Goal: Task Accomplishment & Management: Manage account settings

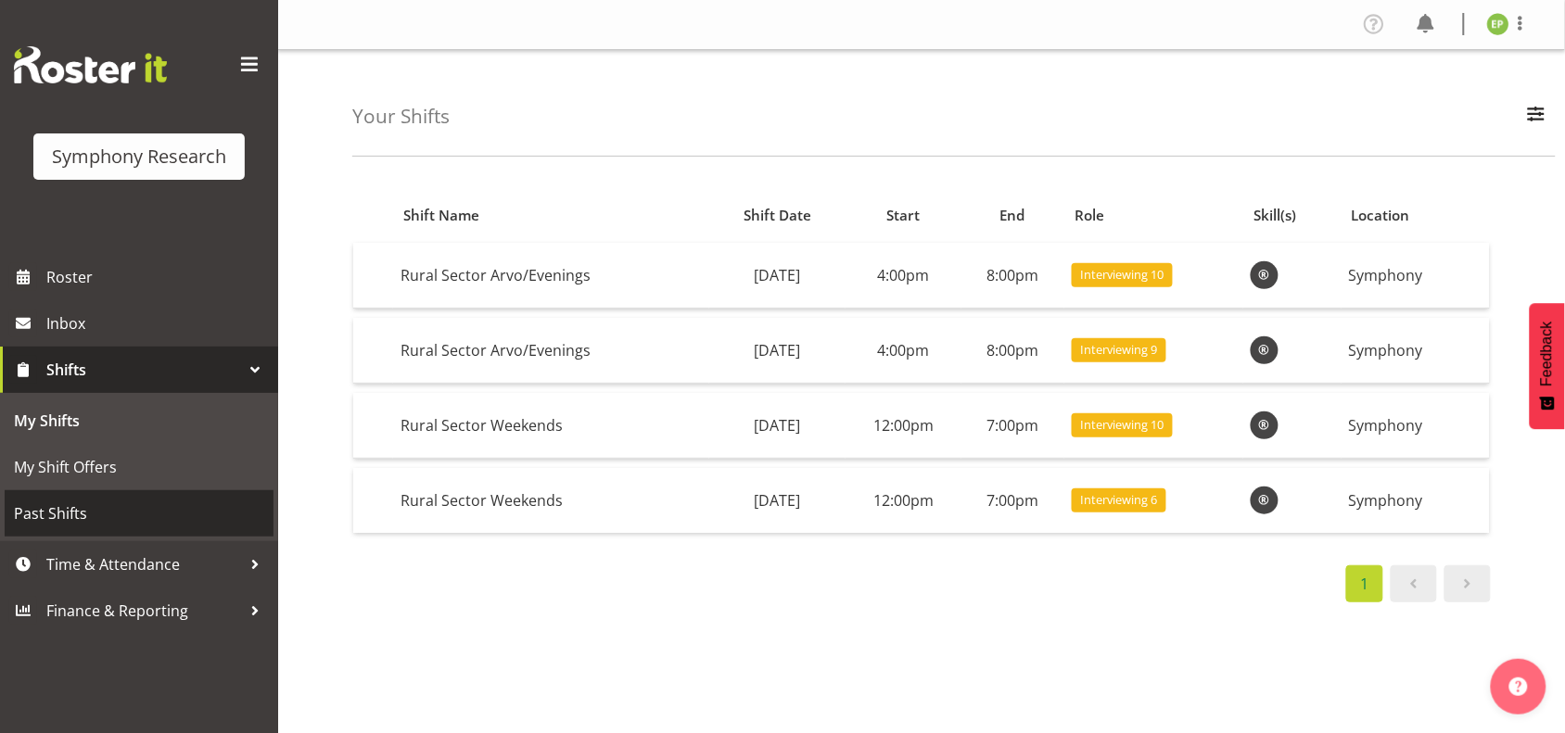
click at [99, 503] on span "Past Shifts" at bounding box center [139, 514] width 250 height 28
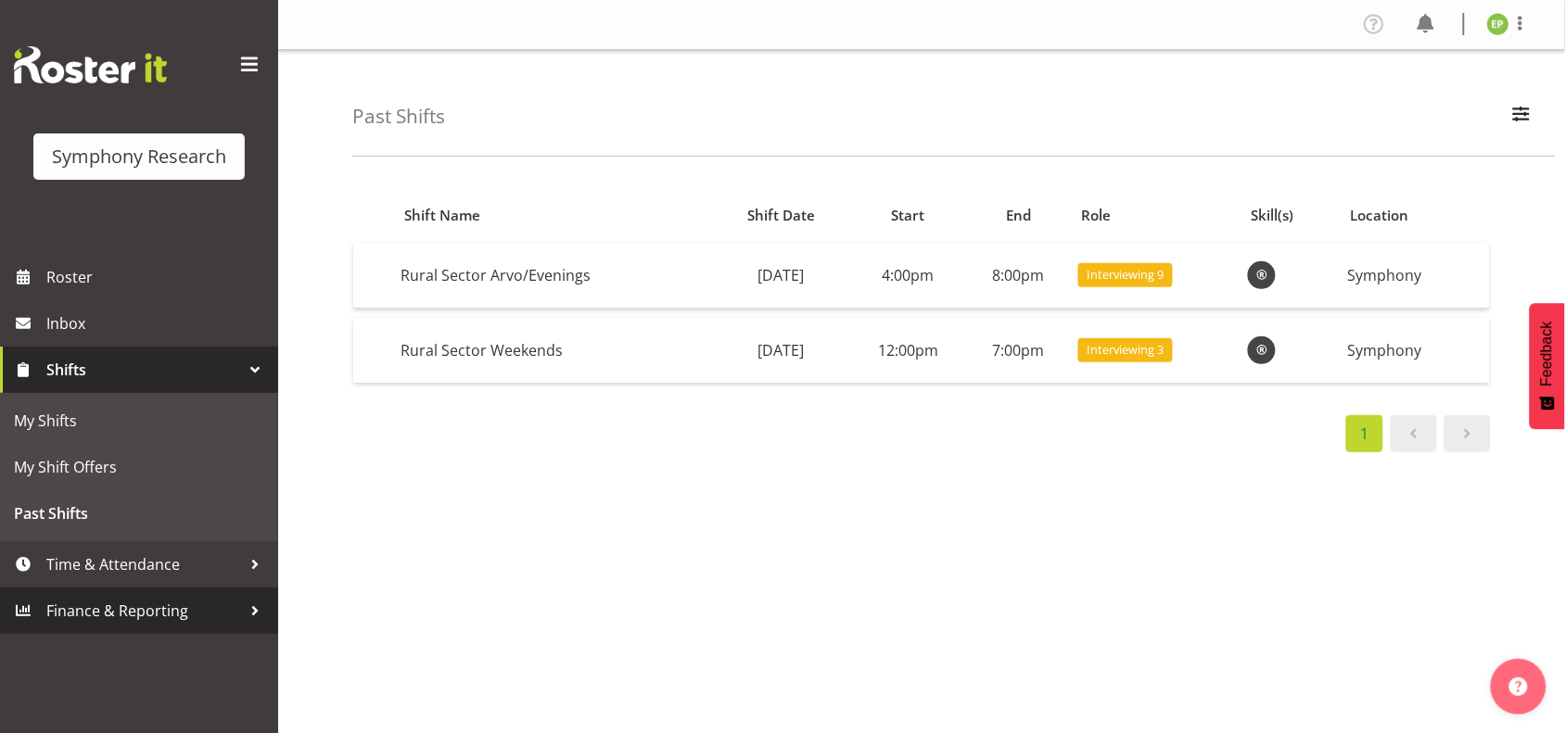
click at [80, 605] on span "Finance & Reporting" at bounding box center [143, 611] width 195 height 28
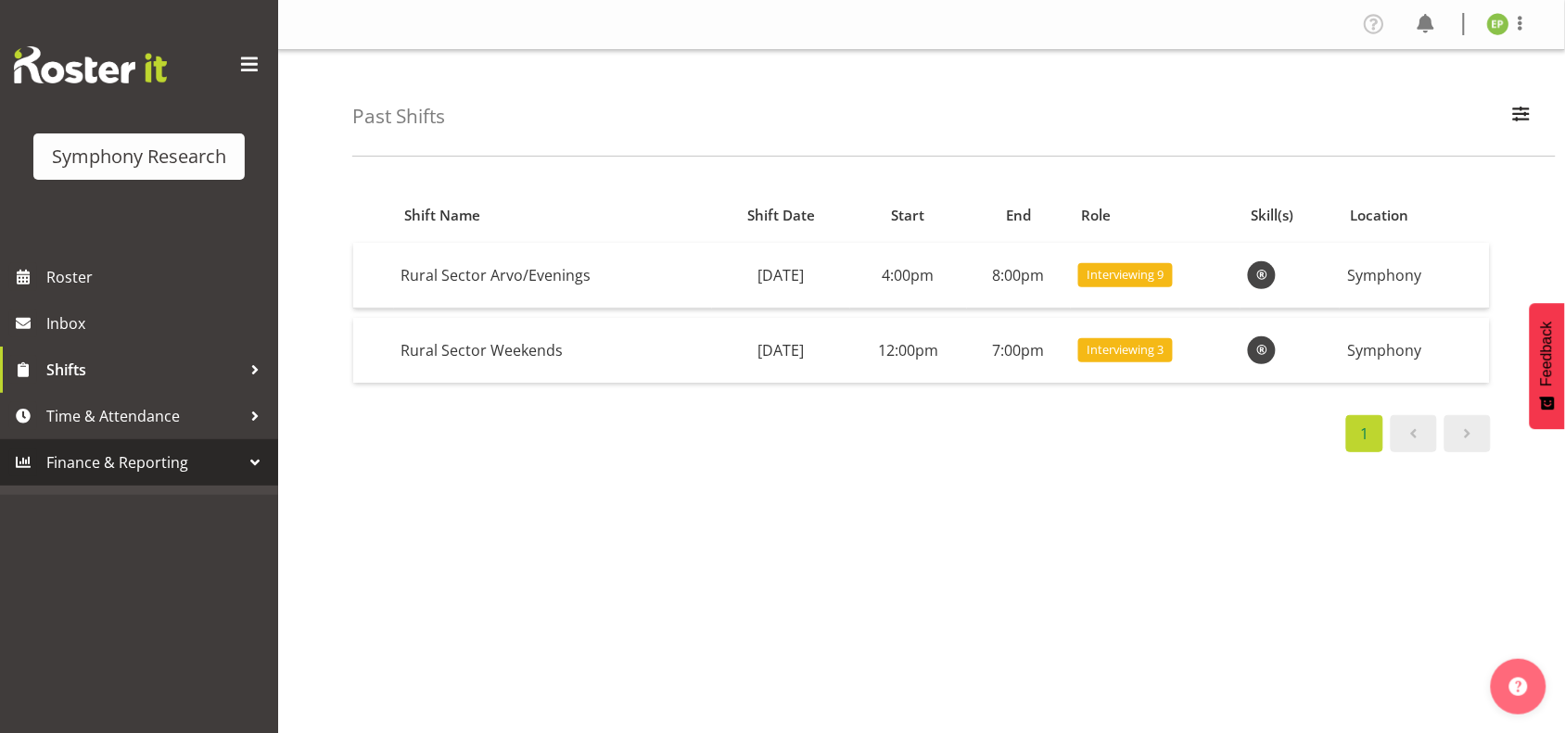
click at [261, 460] on div at bounding box center [255, 463] width 28 height 28
click at [169, 489] on div at bounding box center [139, 490] width 278 height 9
click at [54, 409] on span "Time & Attendance" at bounding box center [143, 416] width 195 height 28
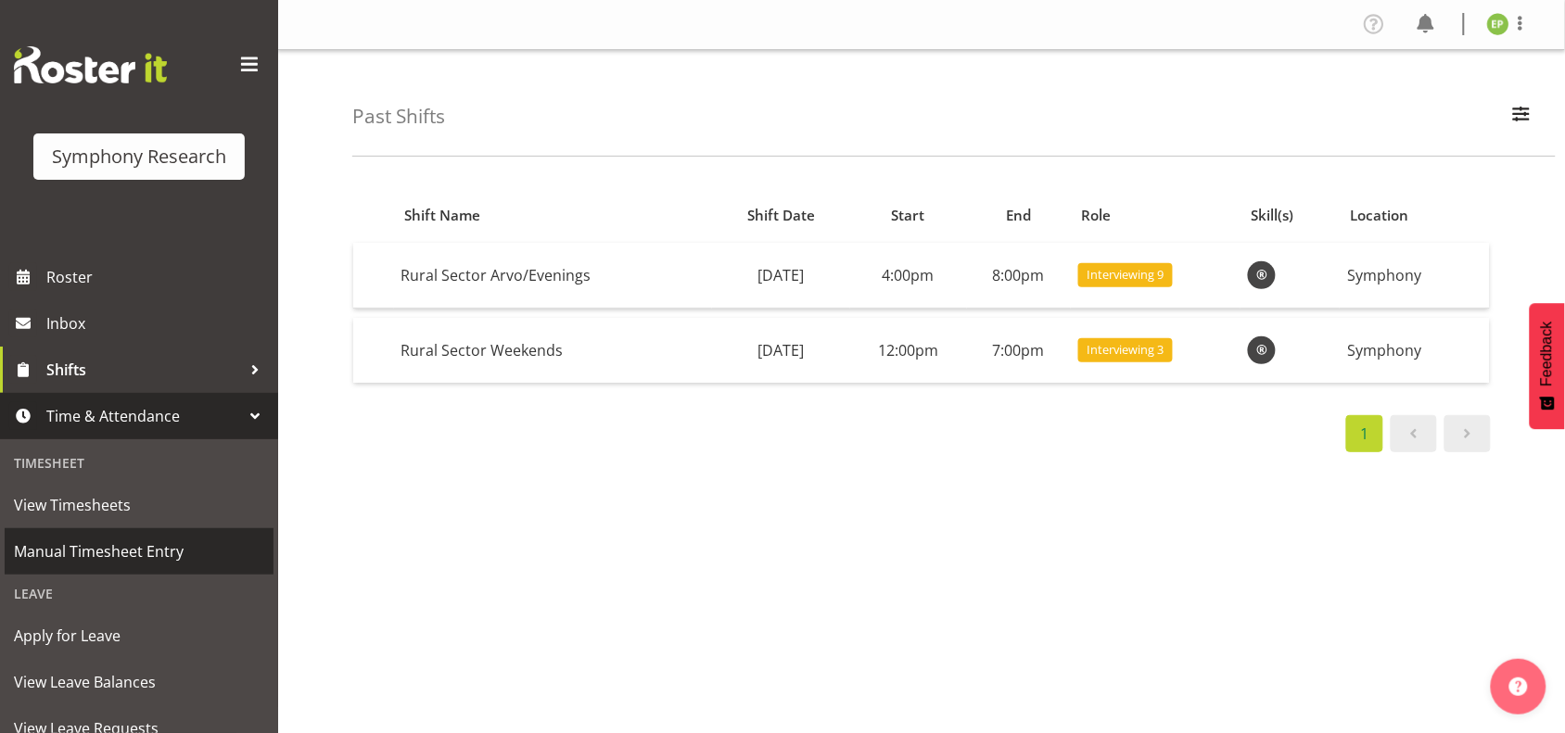
scroll to position [116, 0]
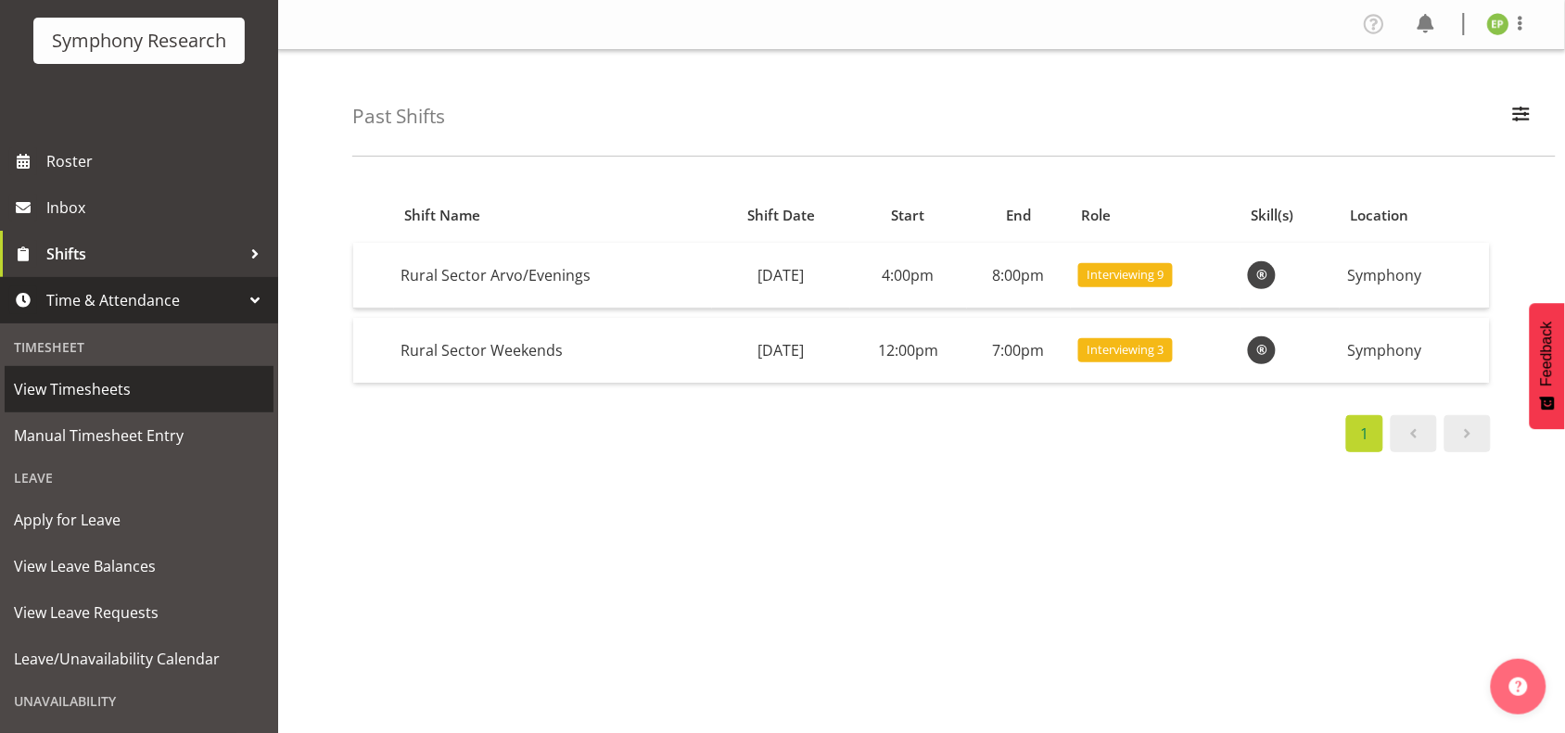
click at [94, 389] on span "View Timesheets" at bounding box center [139, 389] width 250 height 28
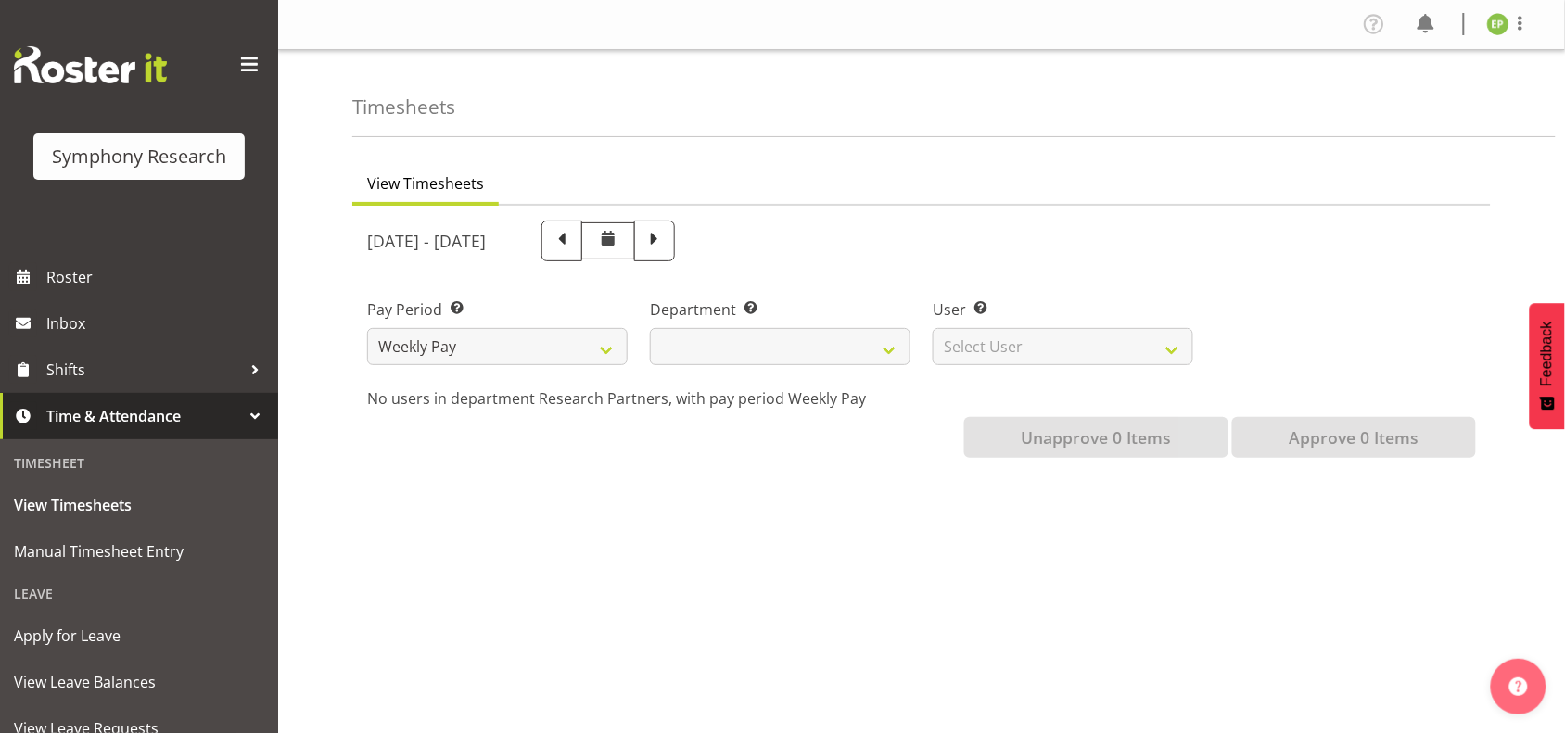
select select
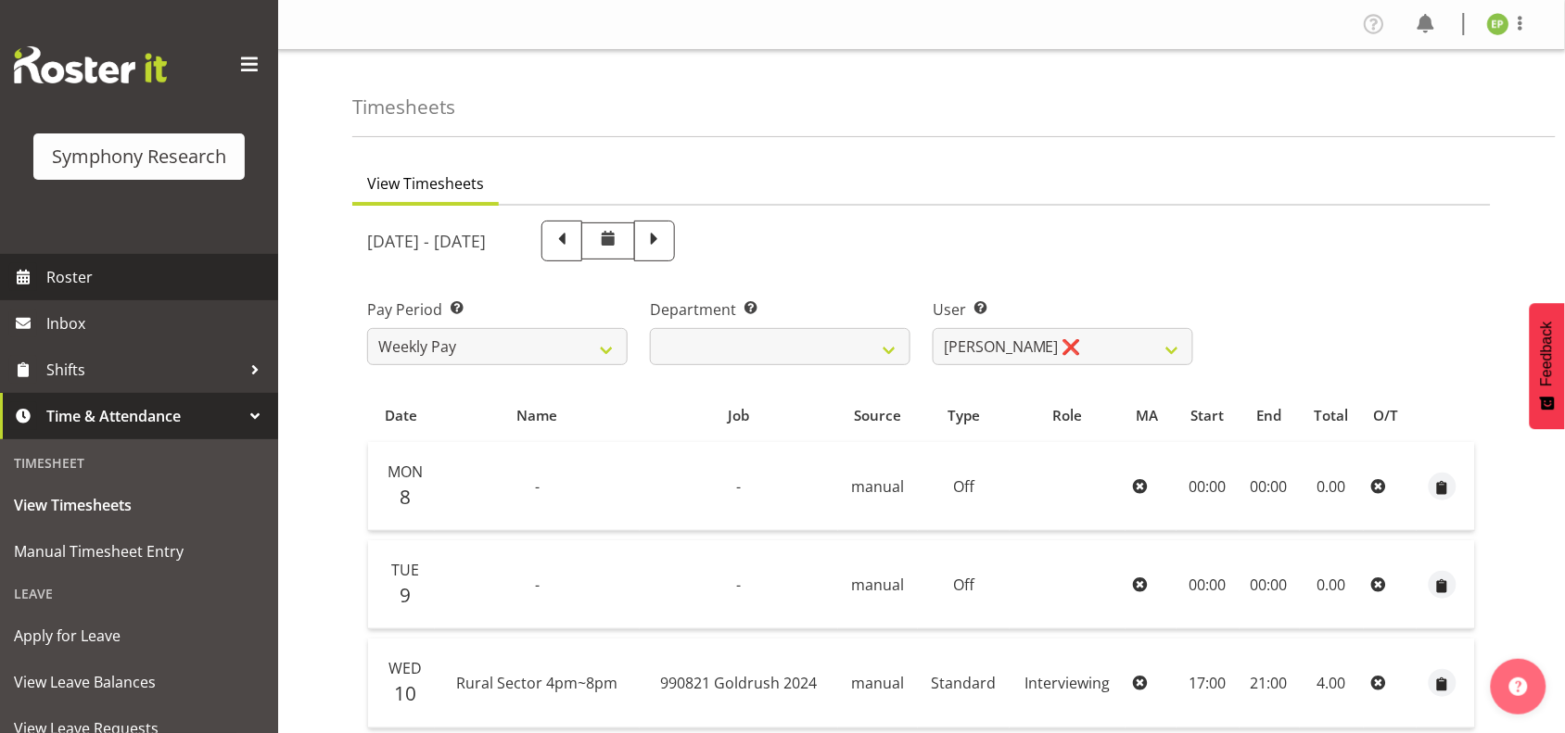
click at [100, 275] on span "Roster" at bounding box center [157, 277] width 222 height 28
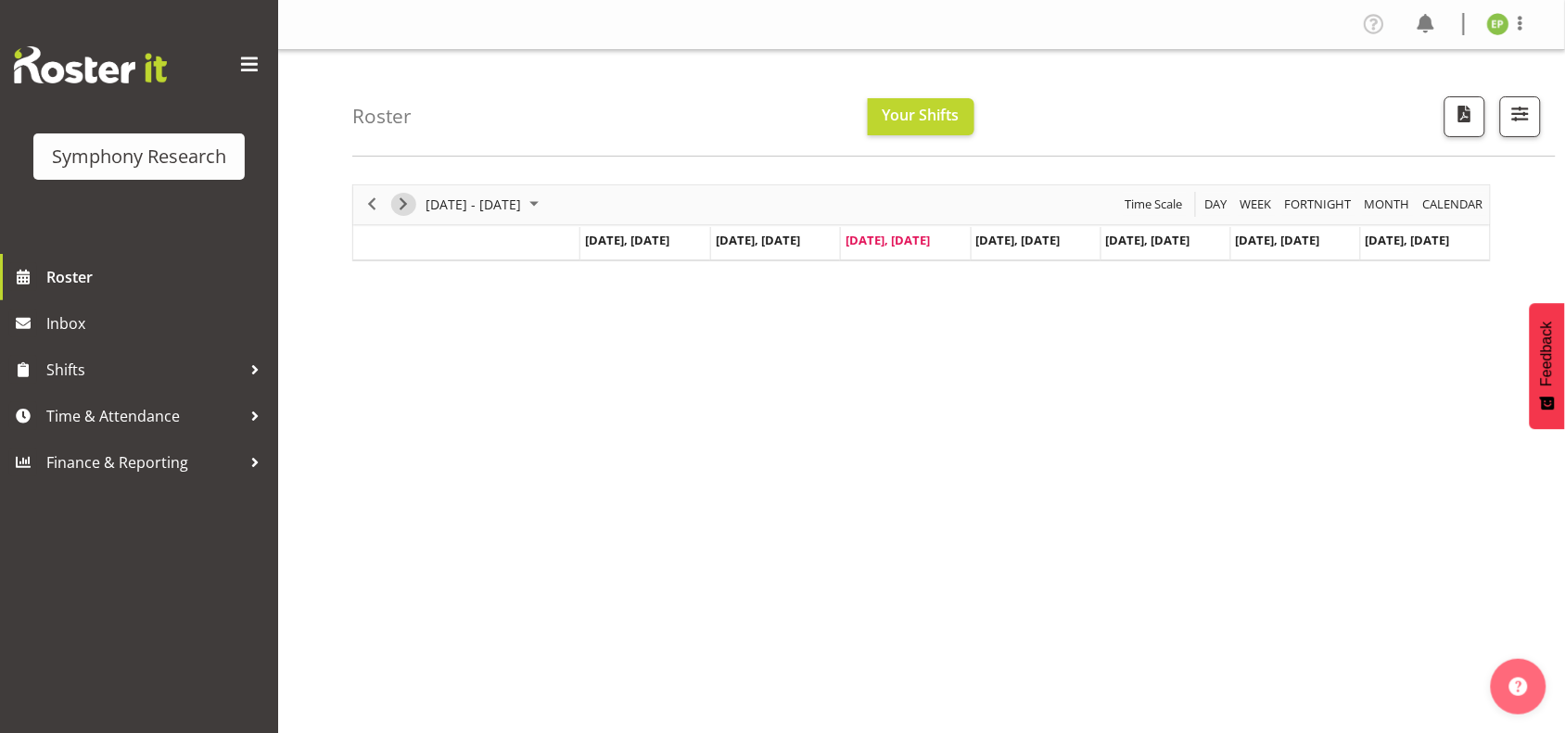
click at [406, 205] on span "Next" at bounding box center [403, 204] width 22 height 23
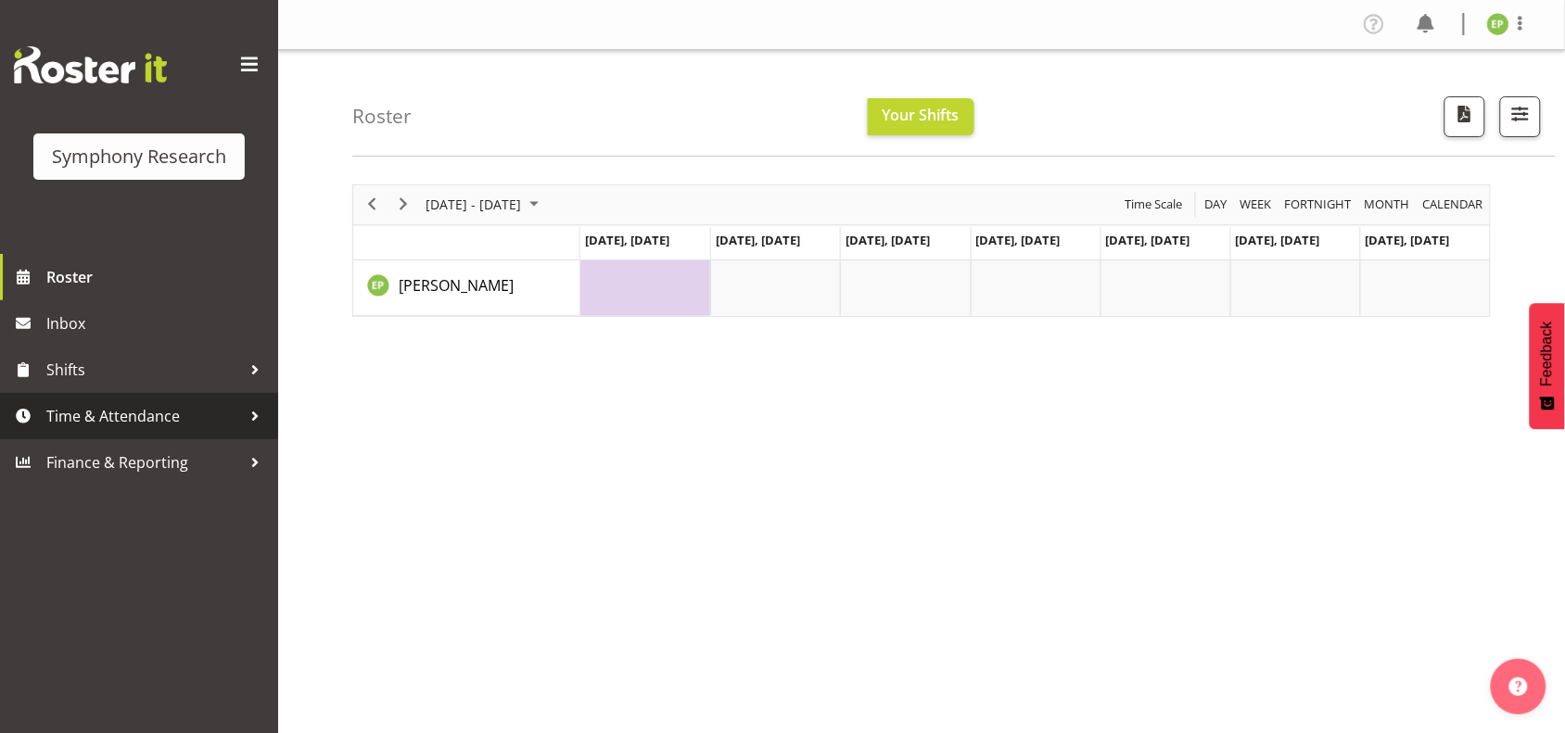
click at [234, 411] on span "Time & Attendance" at bounding box center [143, 416] width 195 height 28
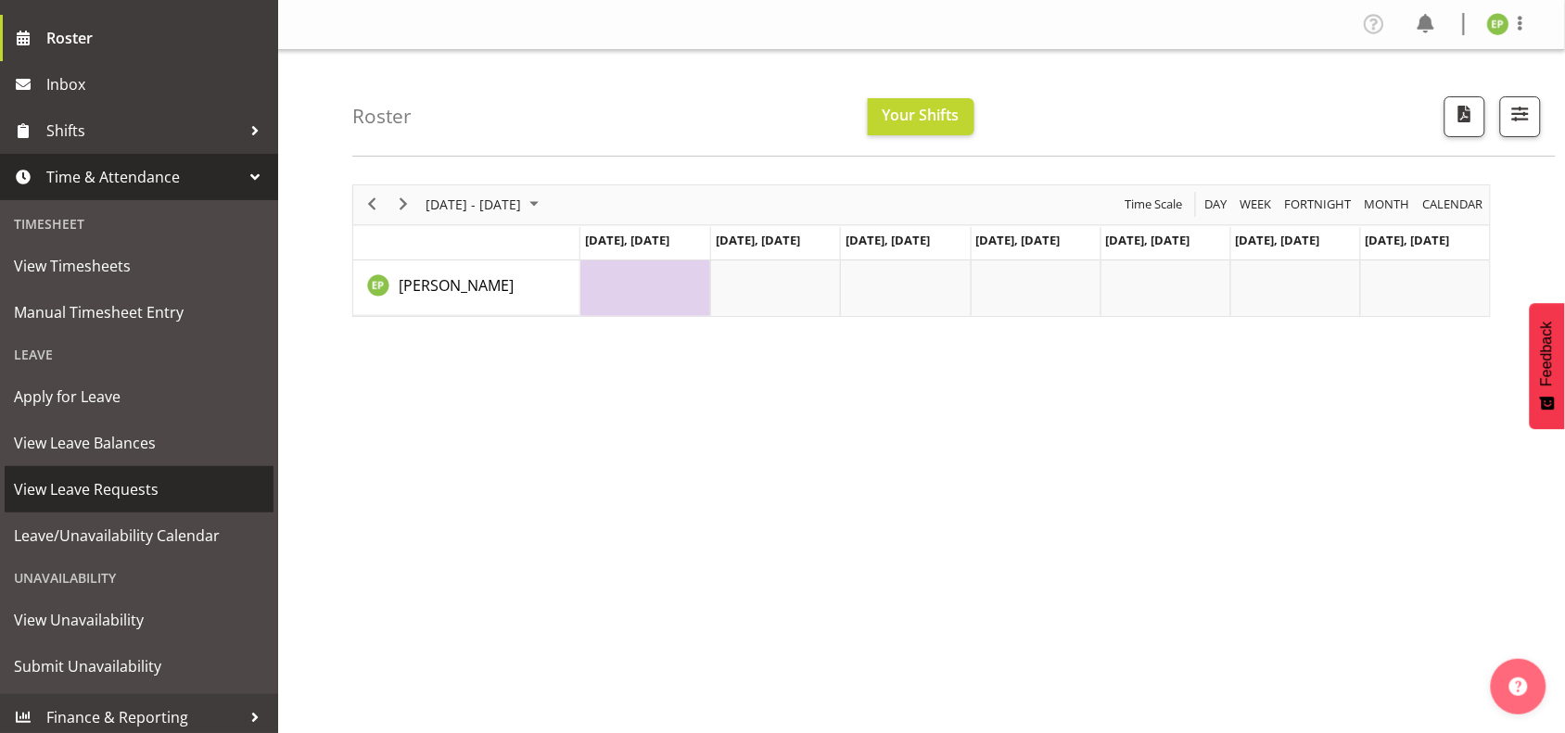
scroll to position [247, 0]
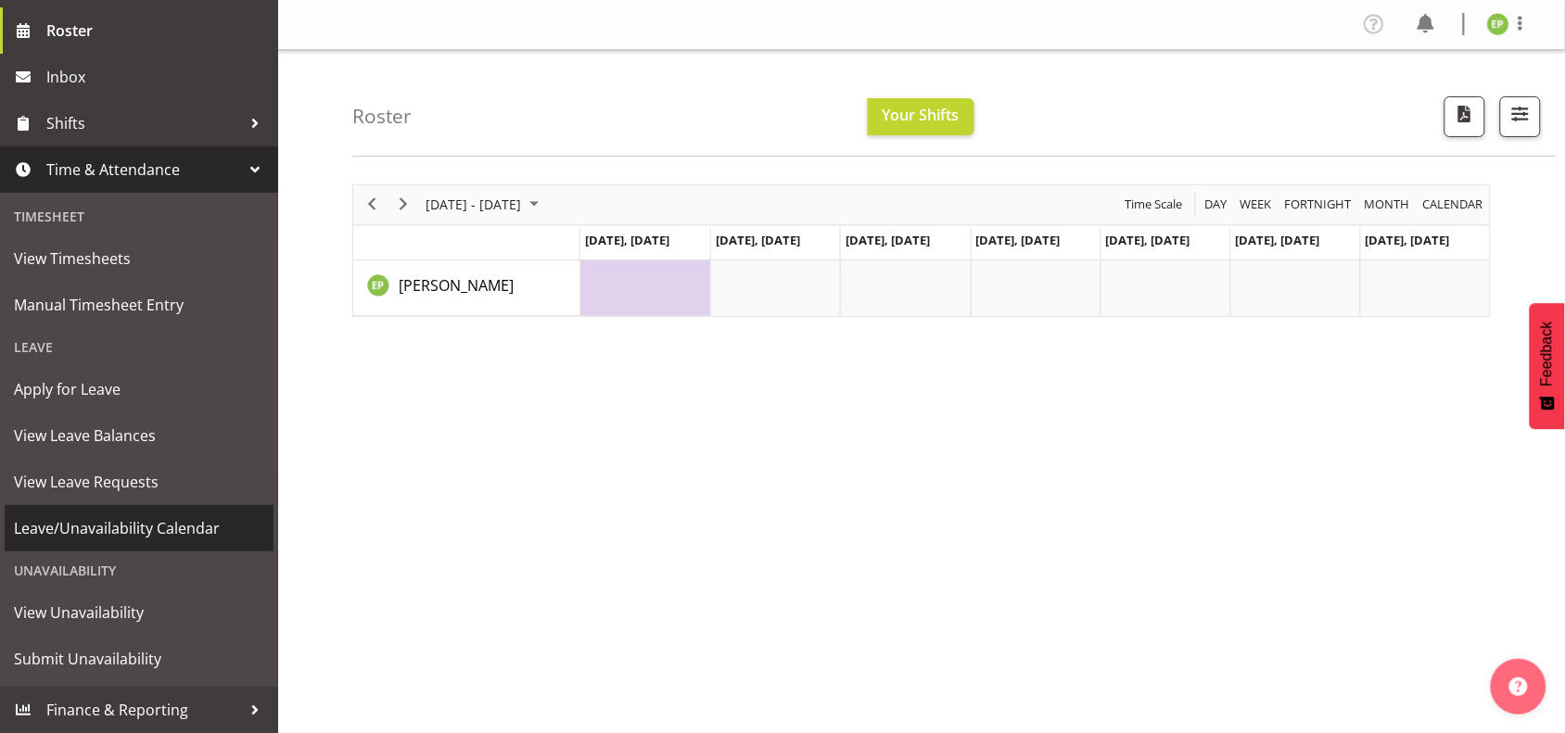
click at [114, 529] on span "Leave/Unavailability Calendar" at bounding box center [139, 529] width 250 height 28
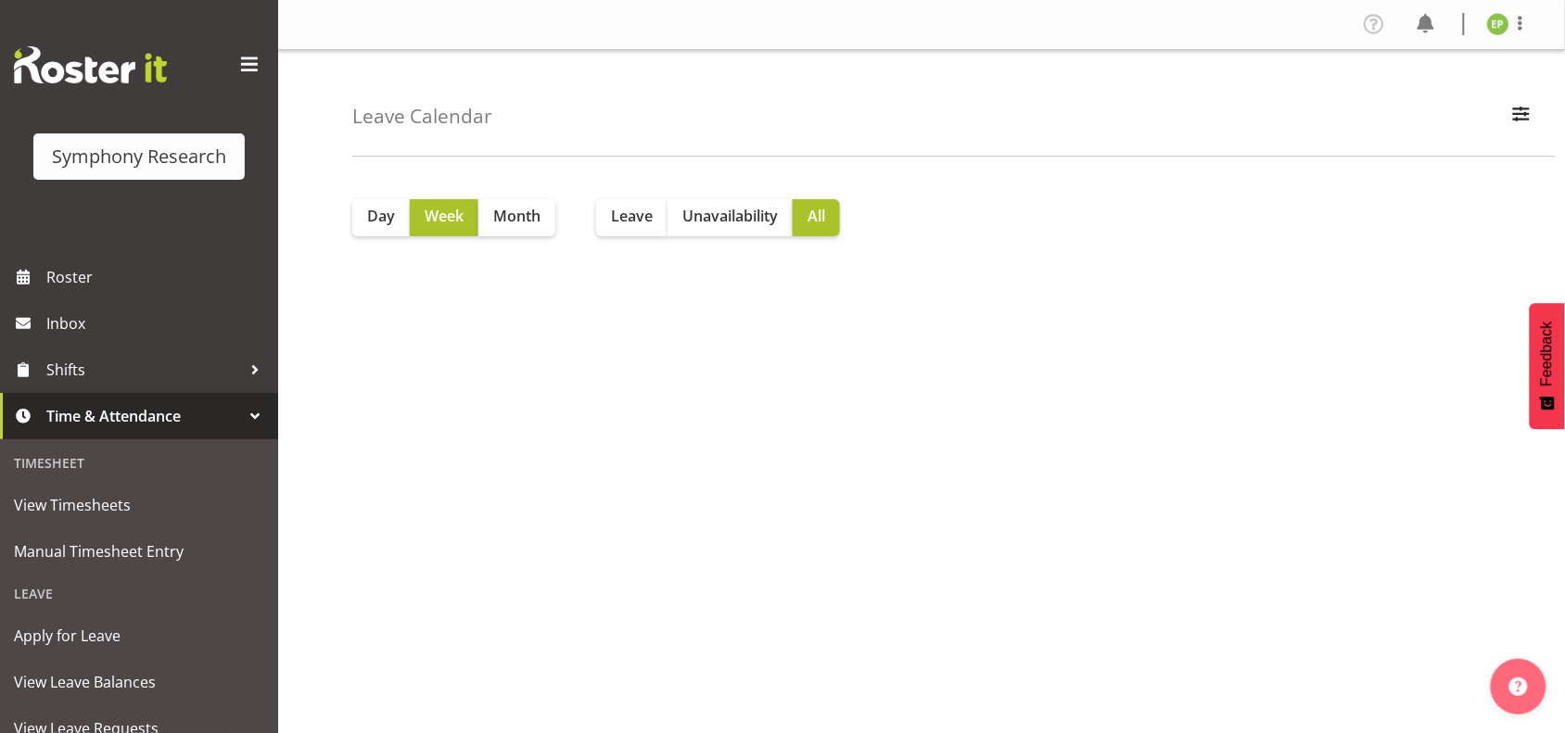
scroll to position [116, 0]
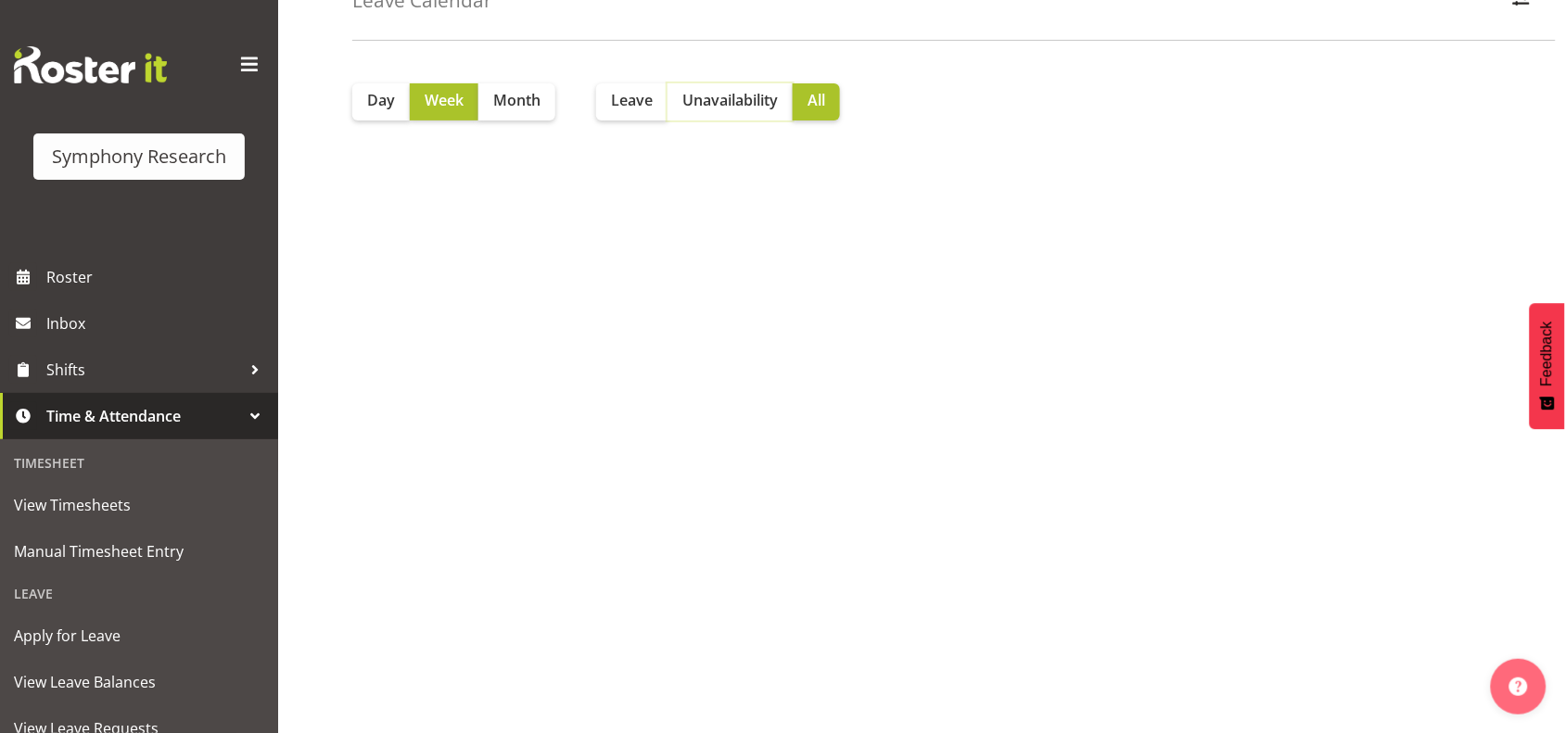
click at [733, 108] on span "Unavailability" at bounding box center [729, 100] width 95 height 22
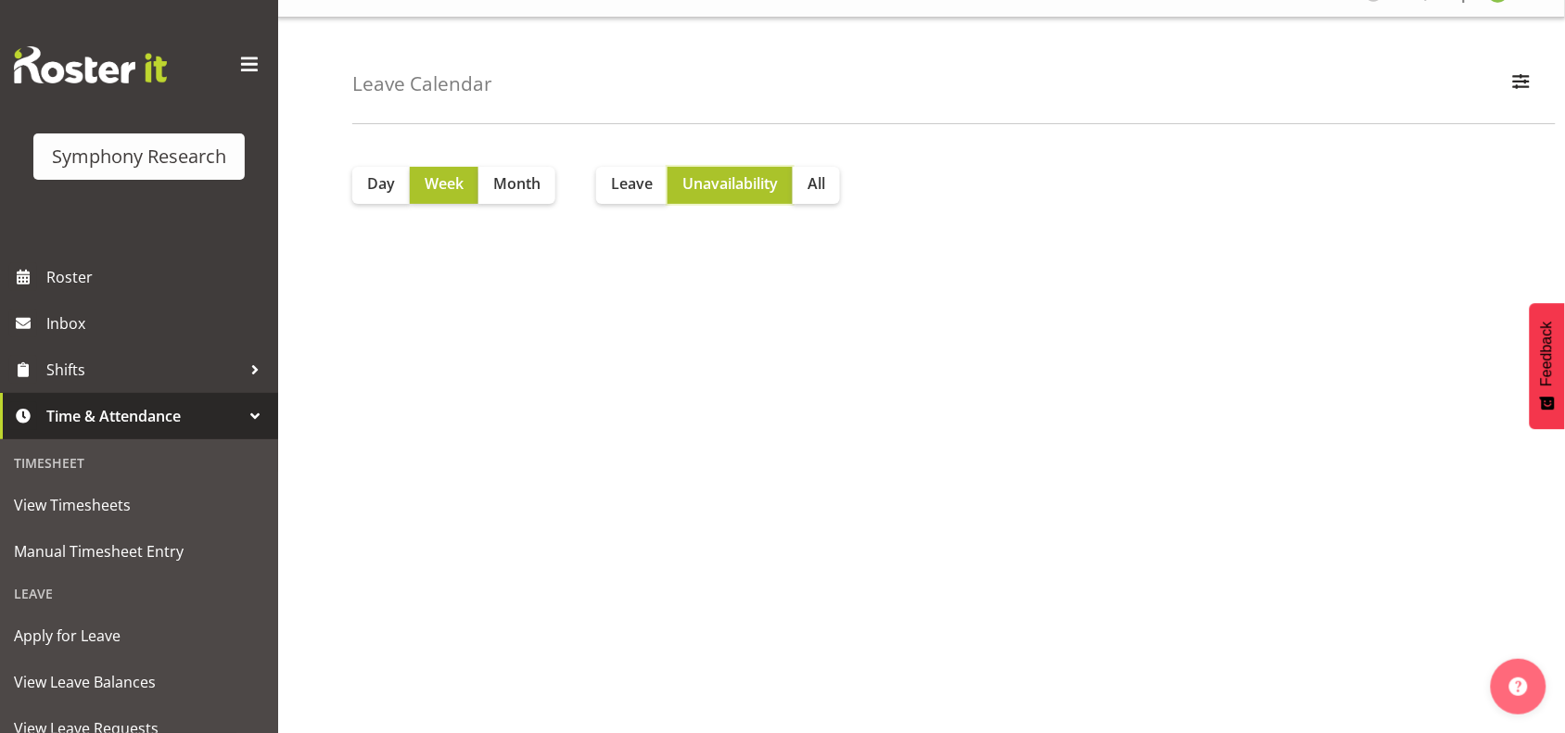
scroll to position [0, 0]
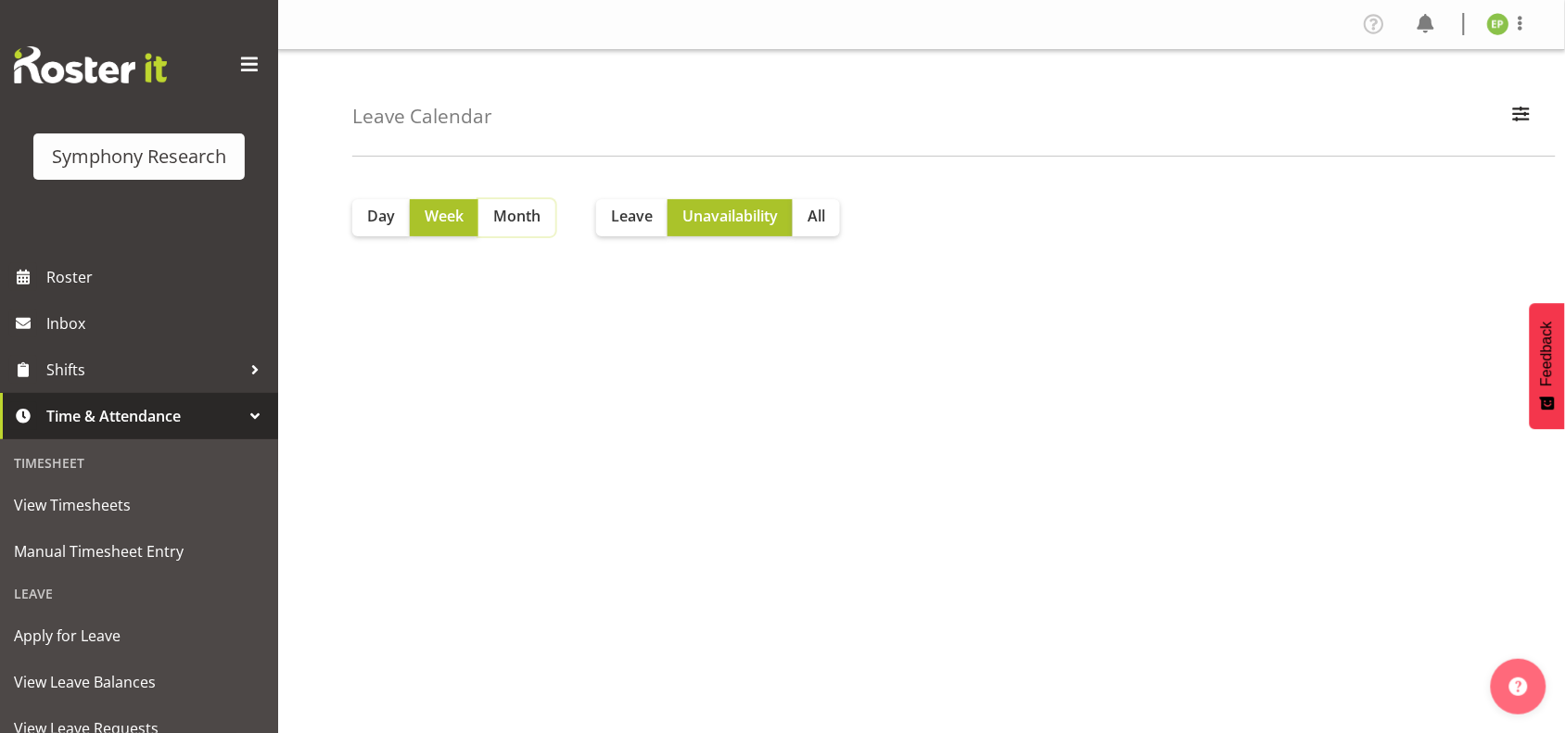
click at [511, 221] on span "Month" at bounding box center [516, 216] width 47 height 22
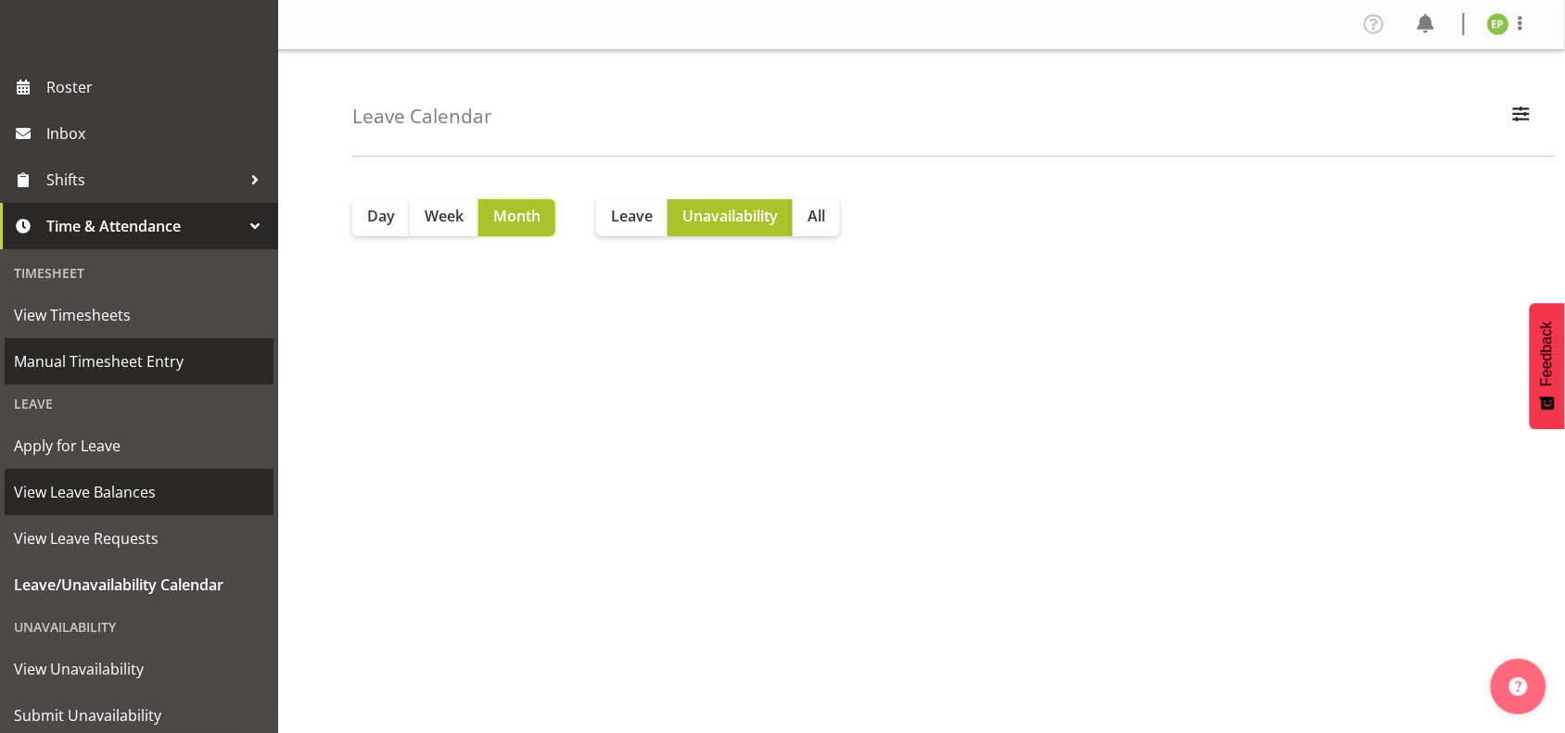
scroll to position [232, 0]
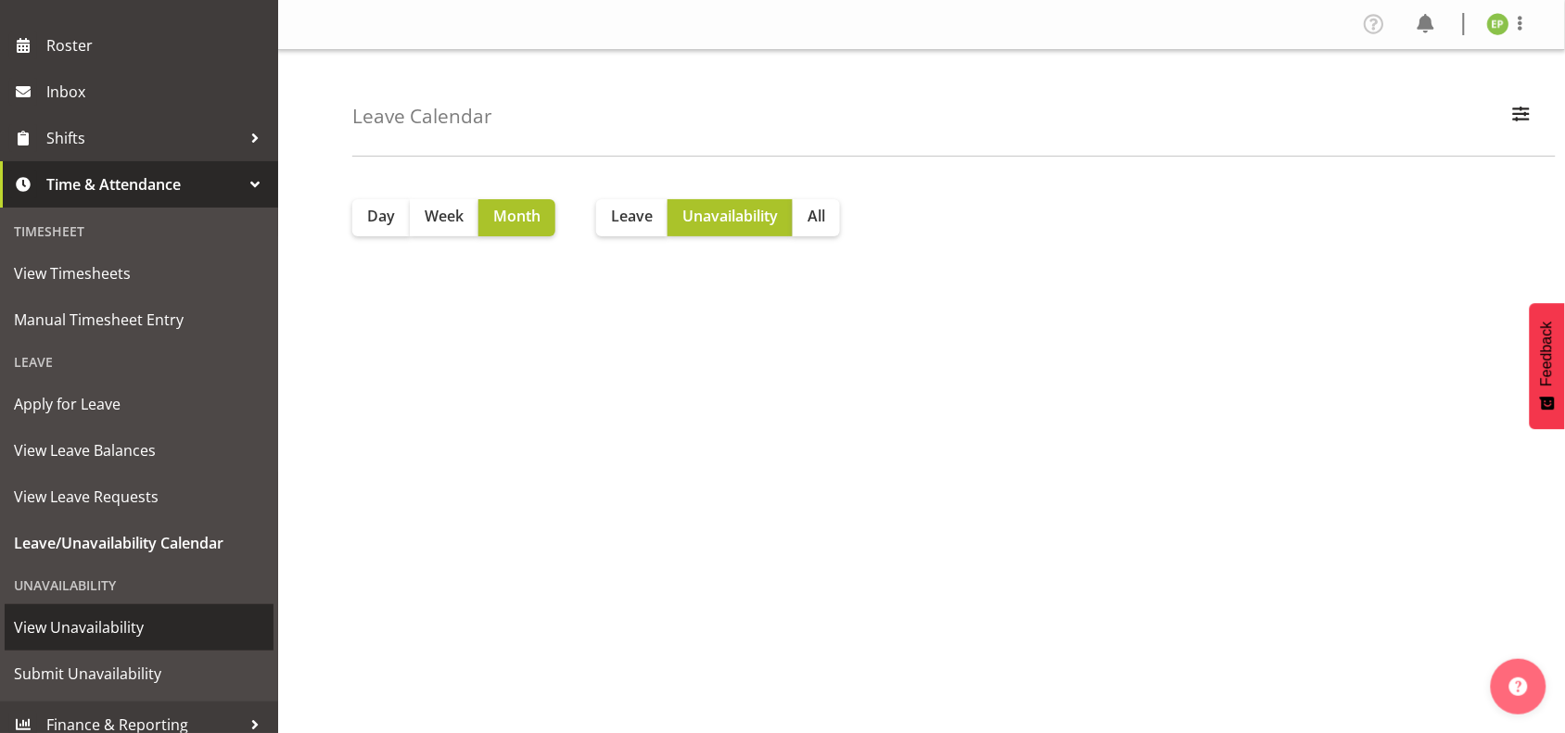
click at [88, 622] on span "View Unavailability" at bounding box center [139, 628] width 250 height 28
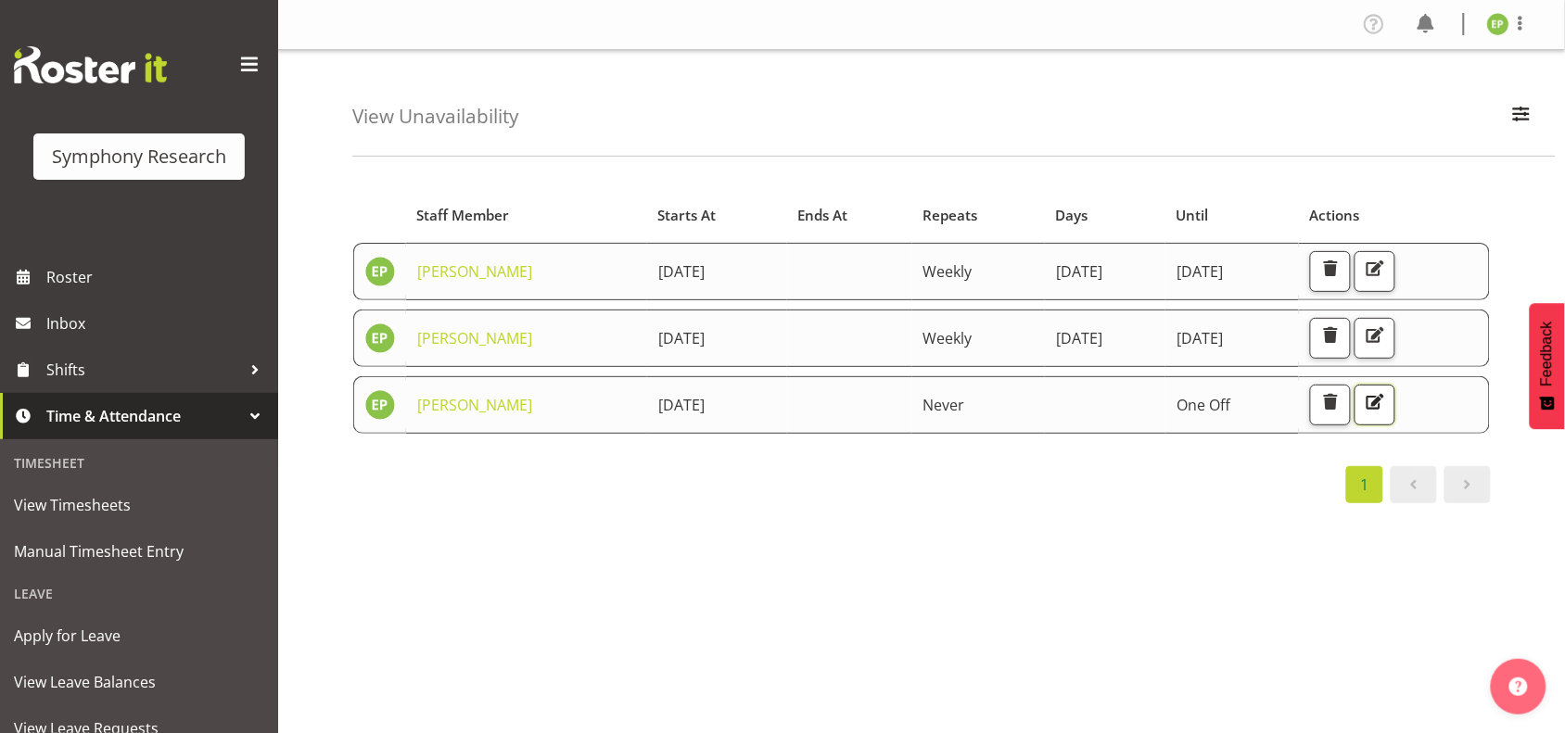
click at [1387, 403] on span "button" at bounding box center [1375, 402] width 24 height 24
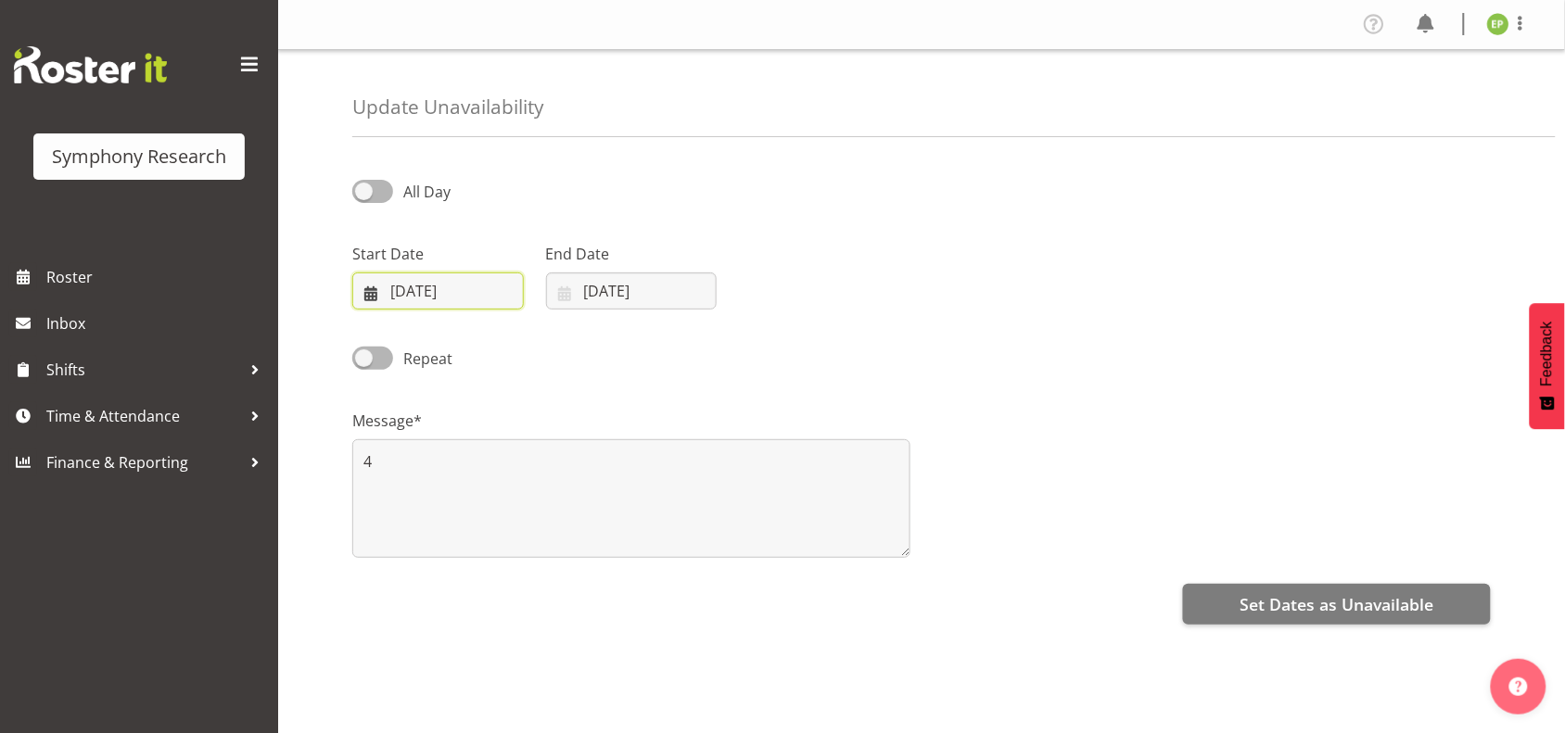
click at [408, 289] on input "[DATE]" at bounding box center [438, 291] width 172 height 37
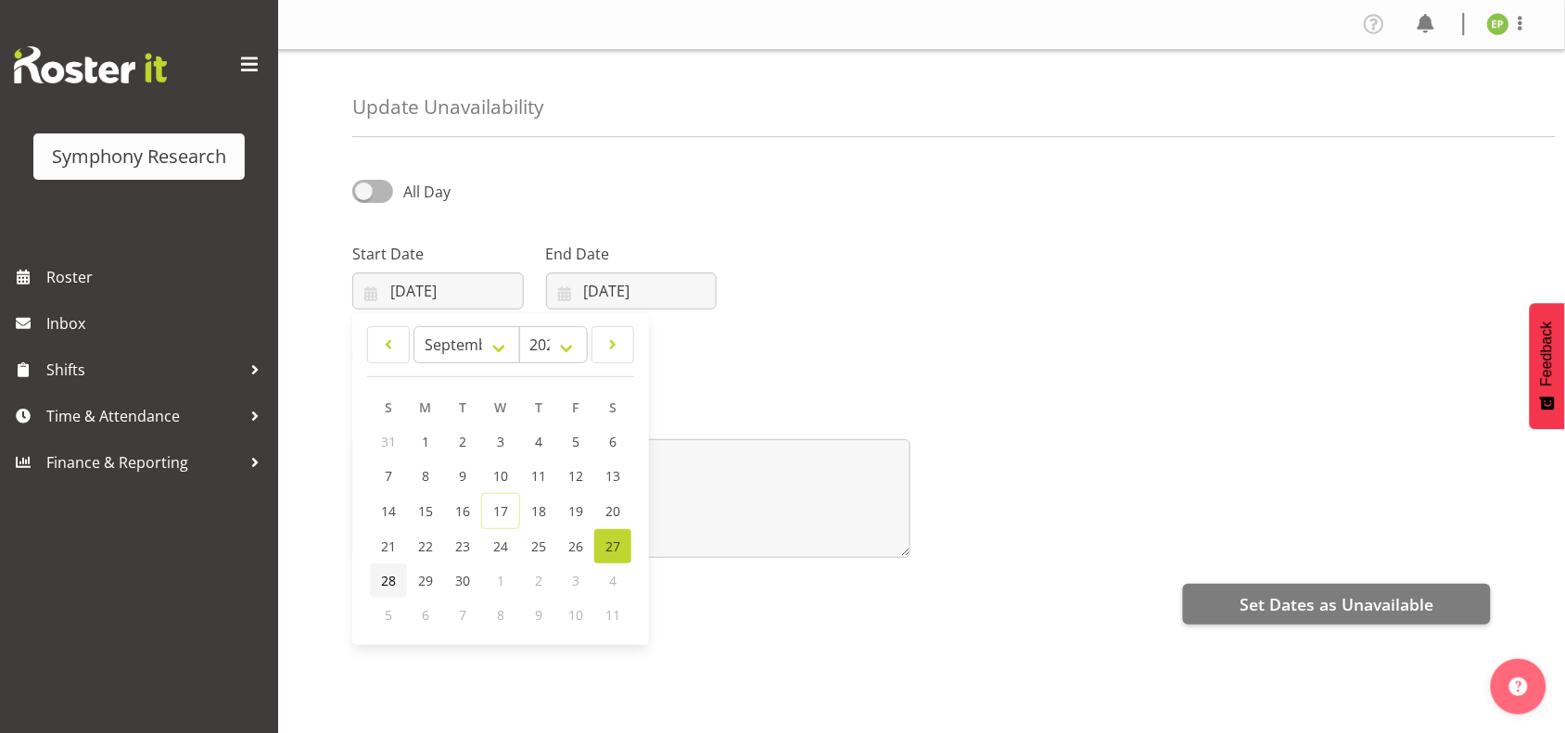
click at [394, 582] on span "28" at bounding box center [388, 581] width 15 height 18
type input "[DATE]"
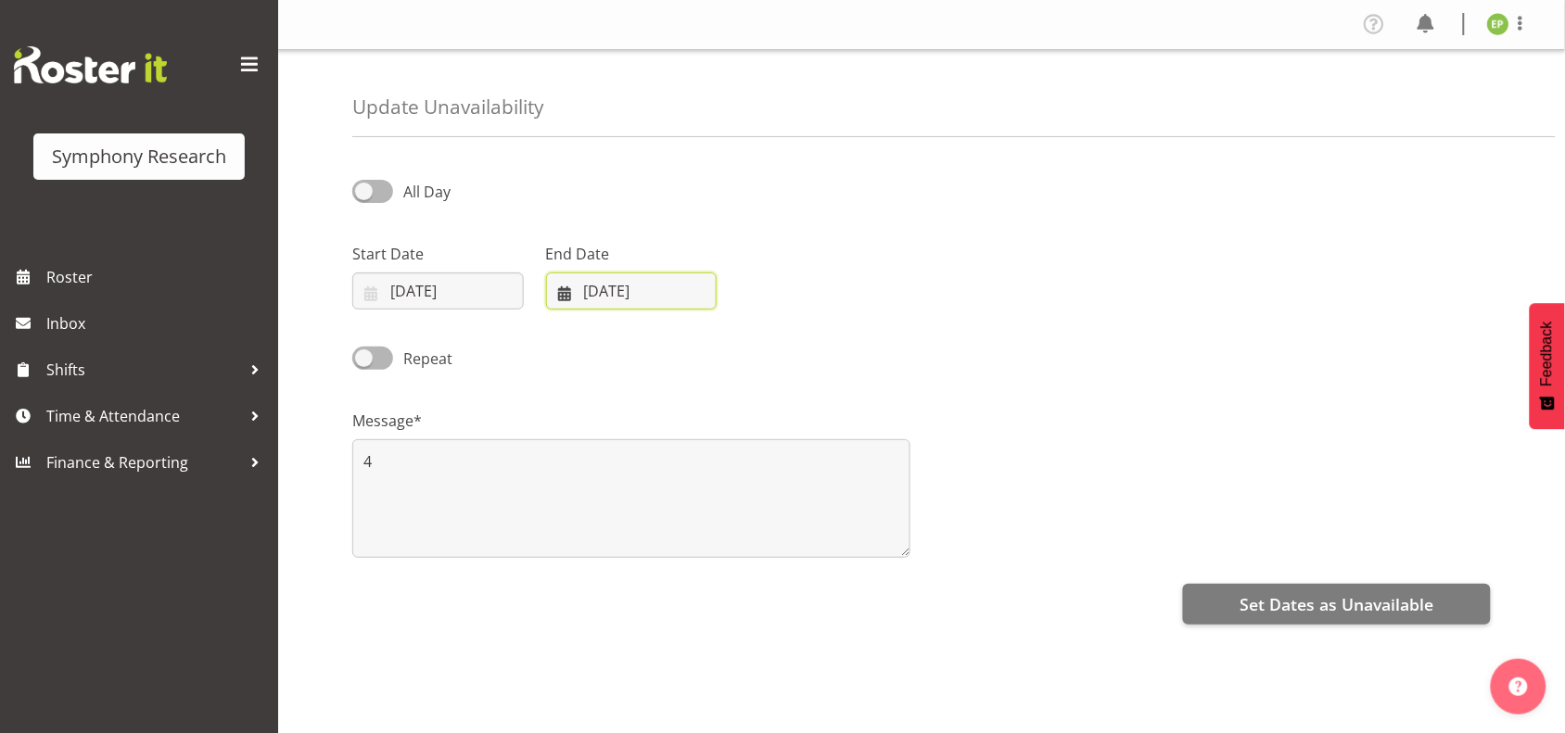
click at [624, 286] on input "[DATE]" at bounding box center [632, 291] width 172 height 37
click at [585, 580] on span "28" at bounding box center [582, 581] width 15 height 18
type input "[DATE]"
click at [943, 330] on div "Repeat" at bounding box center [921, 352] width 1161 height 63
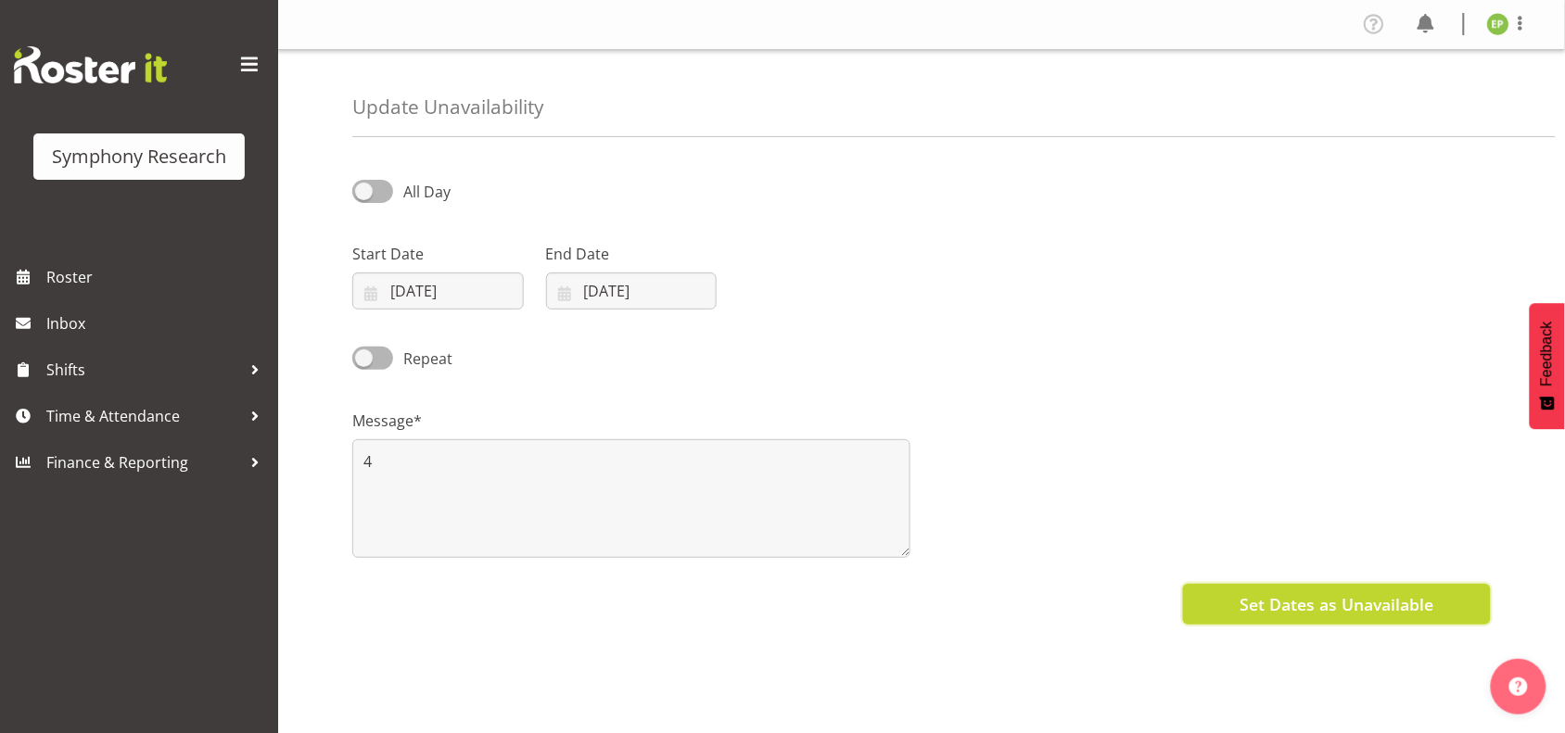
click at [1284, 609] on span "Set Dates as Unavailable" at bounding box center [1336, 604] width 194 height 24
